Goal: Transaction & Acquisition: Purchase product/service

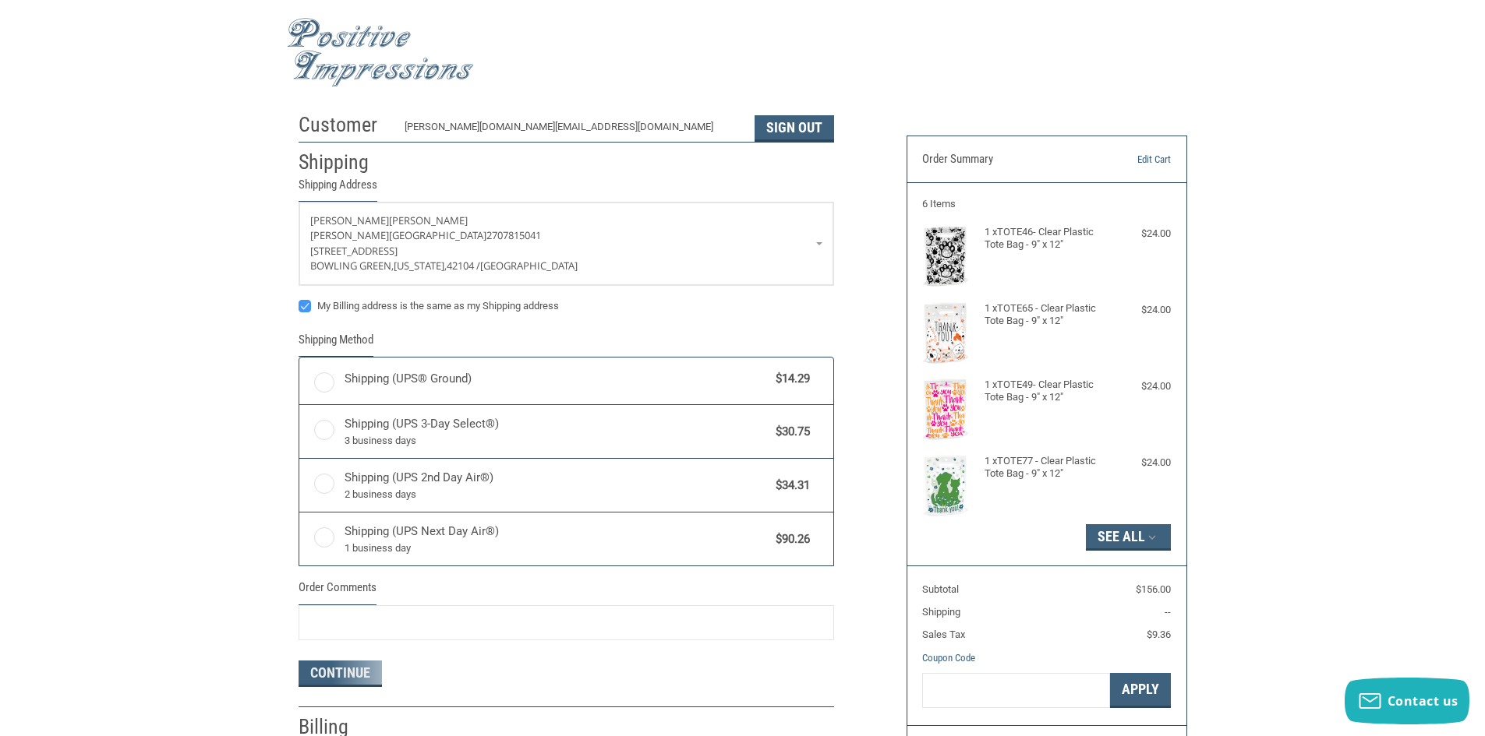
radio input "true"
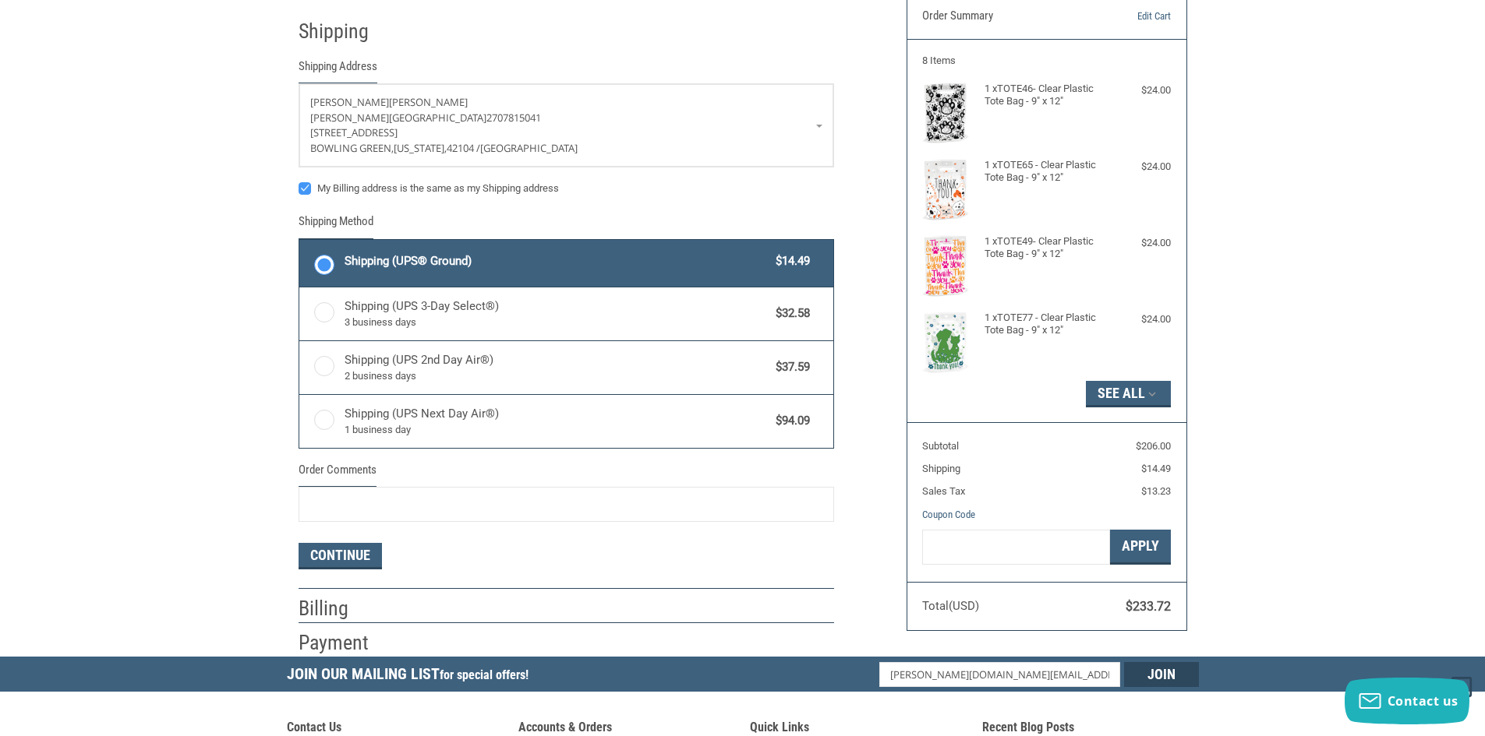
scroll to position [312, 0]
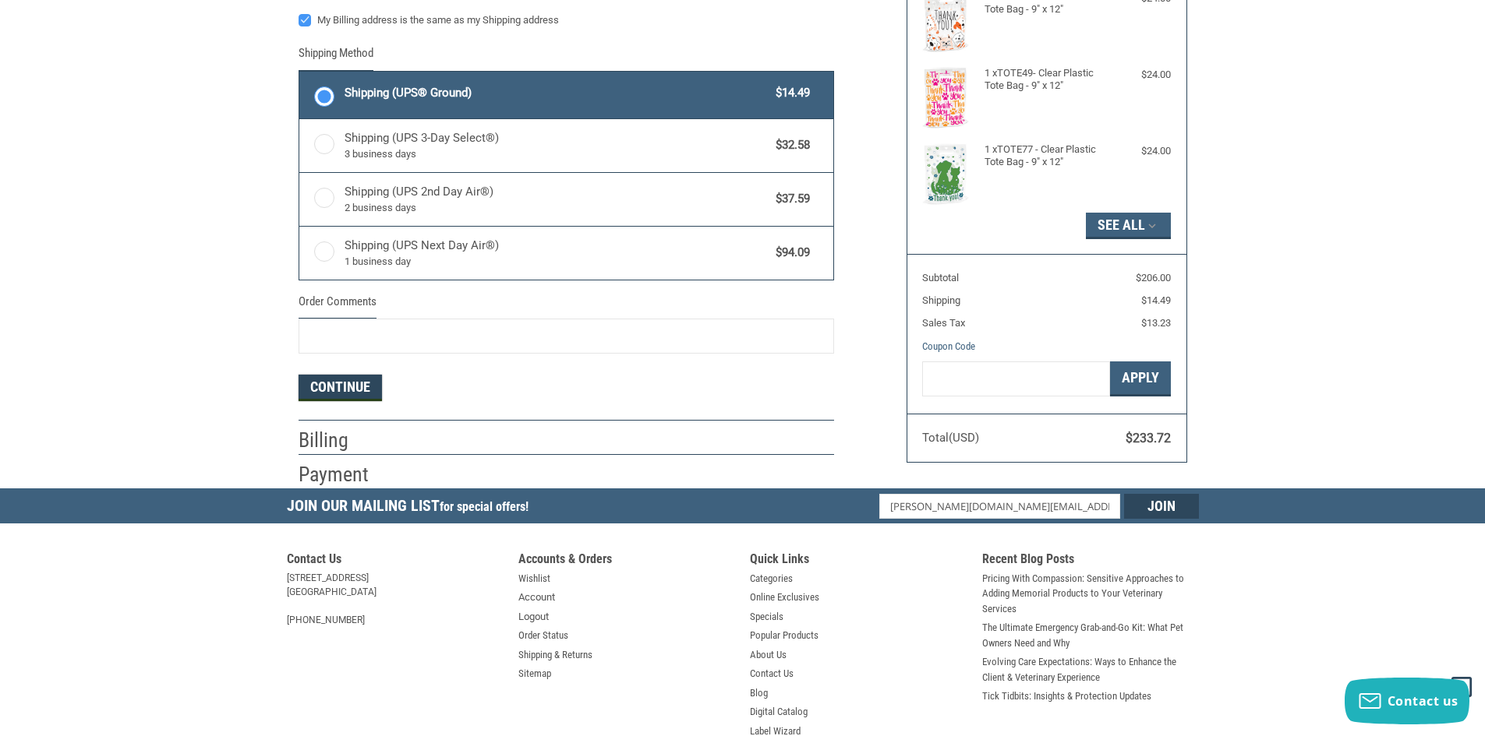
click at [370, 390] on button "Continue" at bounding box center [339, 388] width 83 height 26
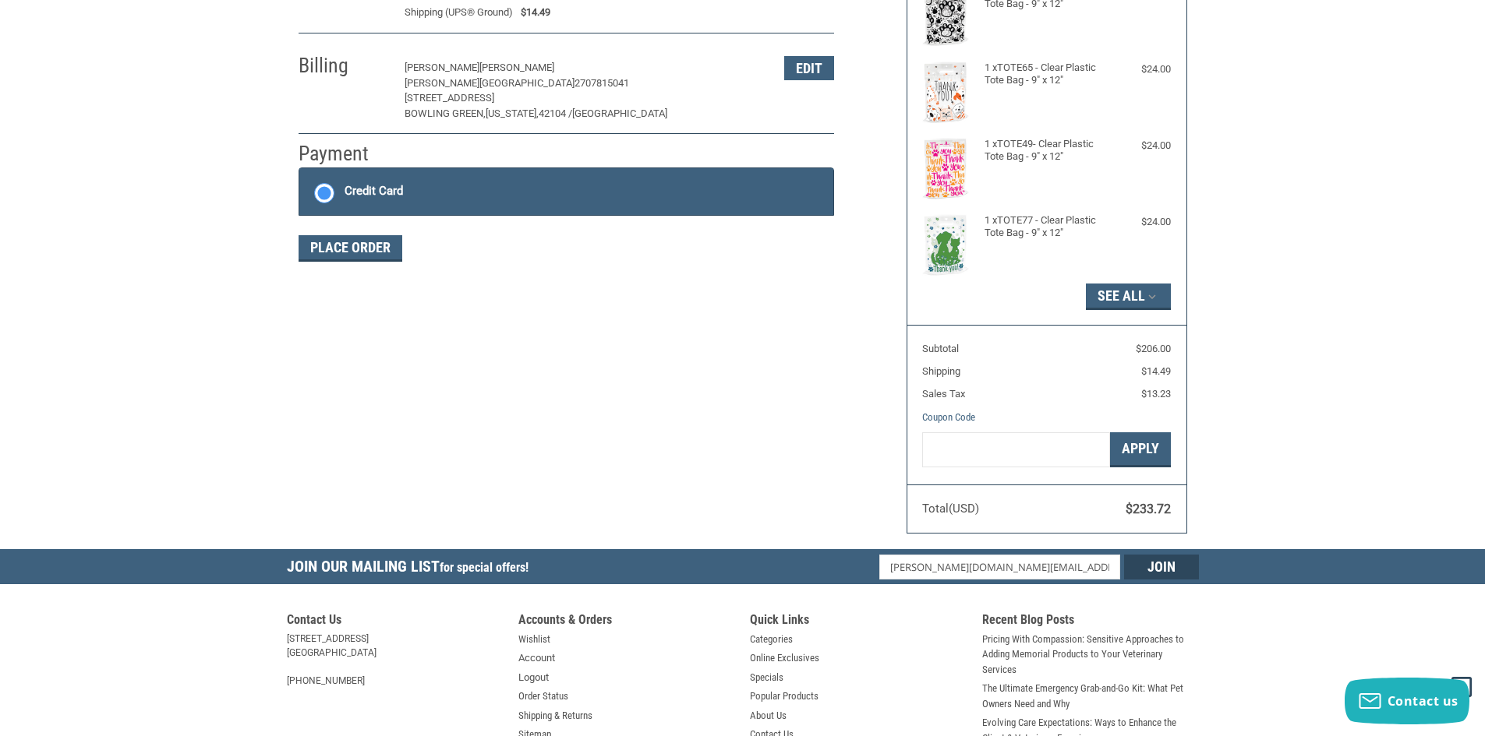
scroll to position [228, 0]
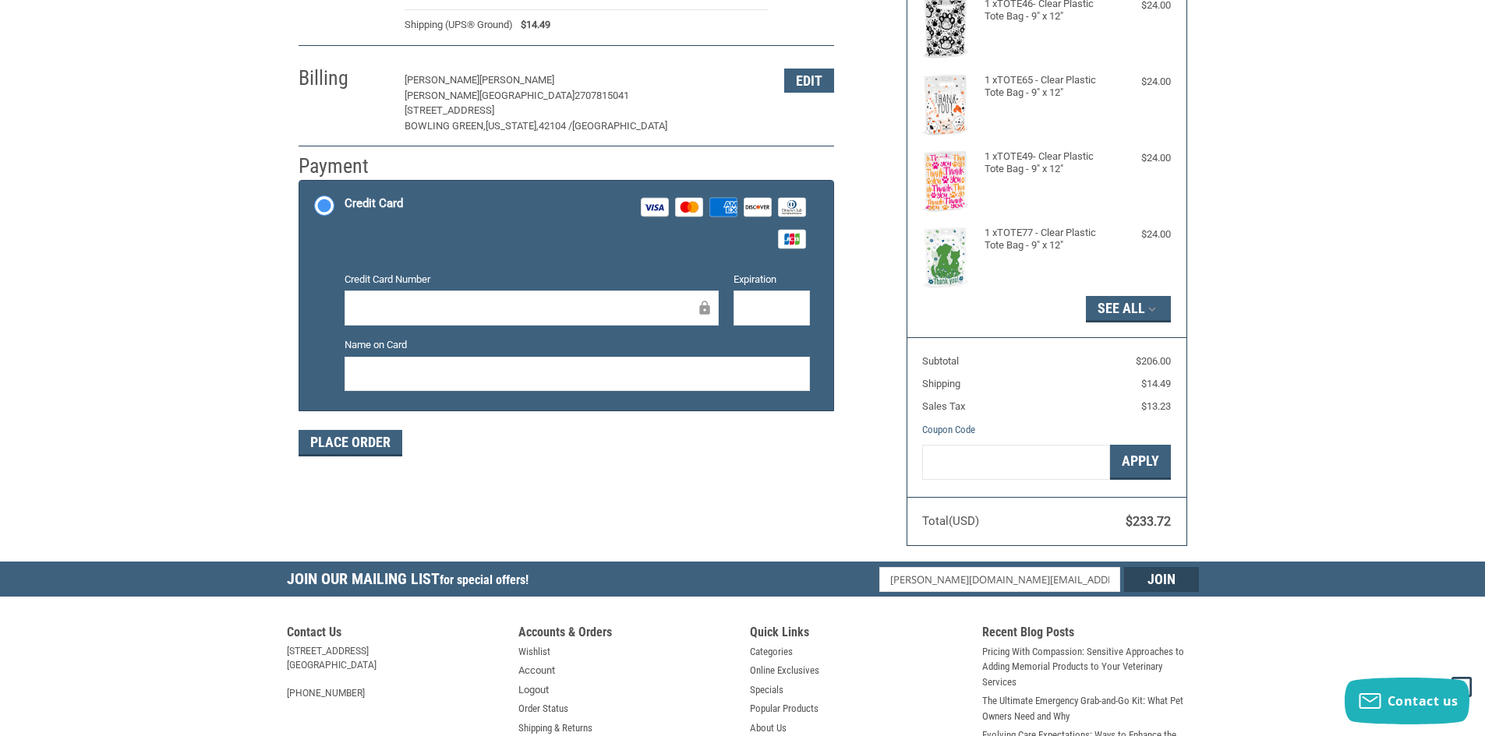
click at [433, 298] on div at bounding box center [531, 308] width 374 height 35
click at [351, 450] on button "Place Order" at bounding box center [350, 443] width 104 height 26
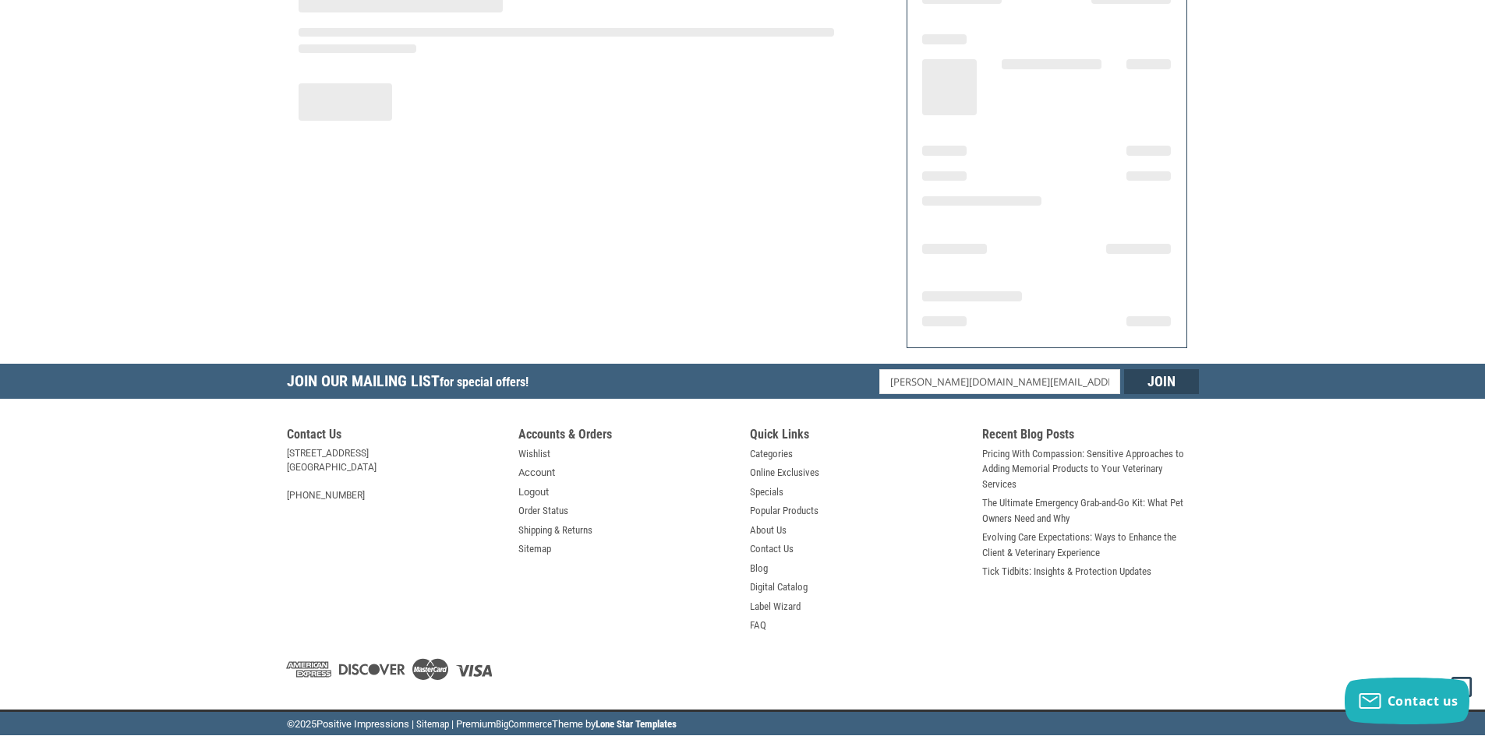
scroll to position [161, 0]
